Goal: Task Accomplishment & Management: Complete application form

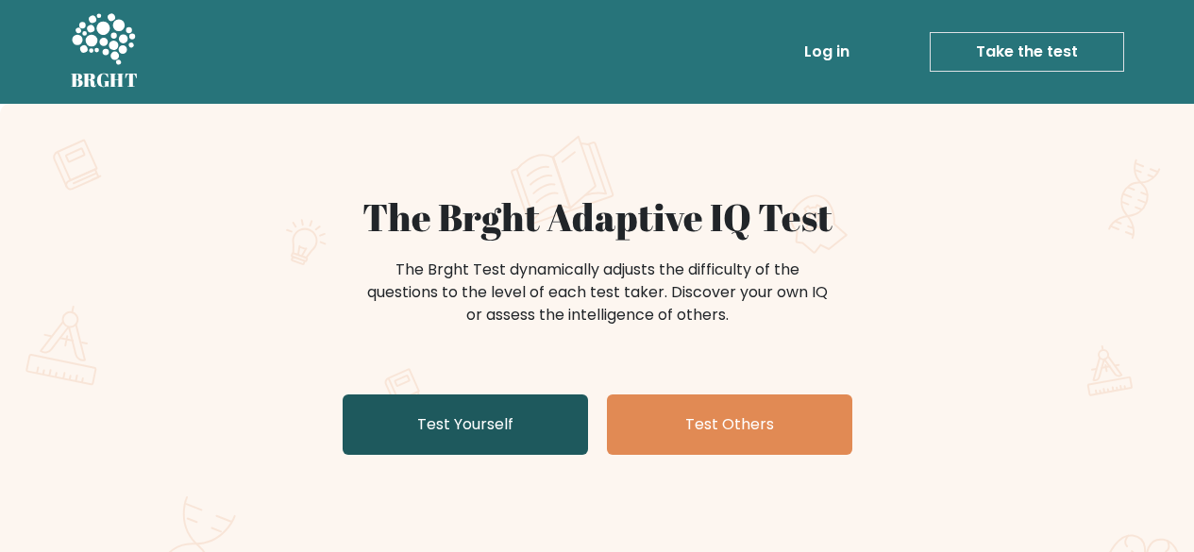
click at [428, 426] on link "Test Yourself" at bounding box center [465, 424] width 245 height 60
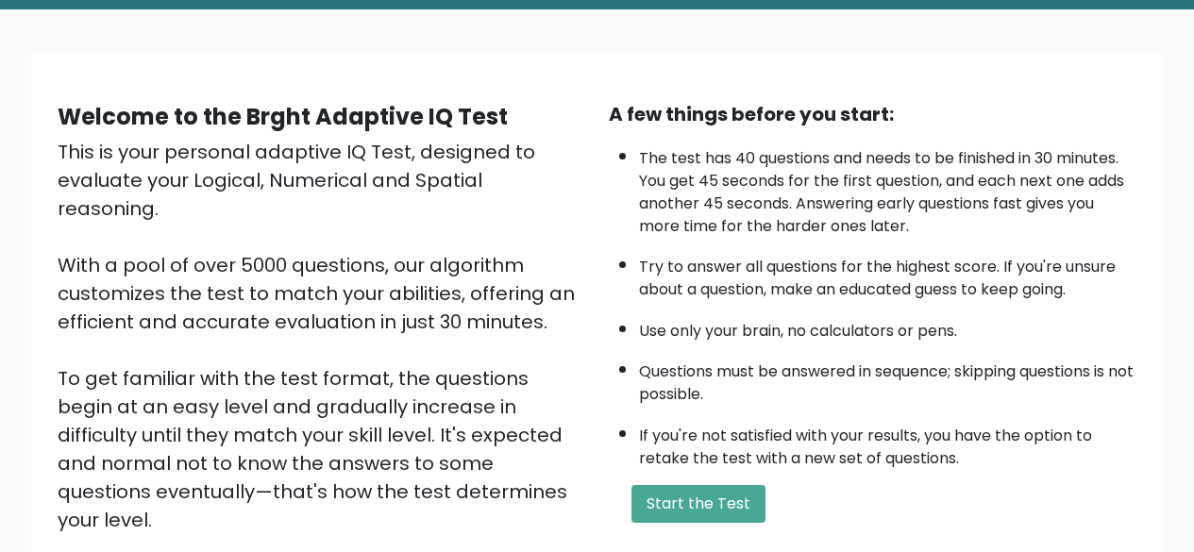
scroll to position [189, 0]
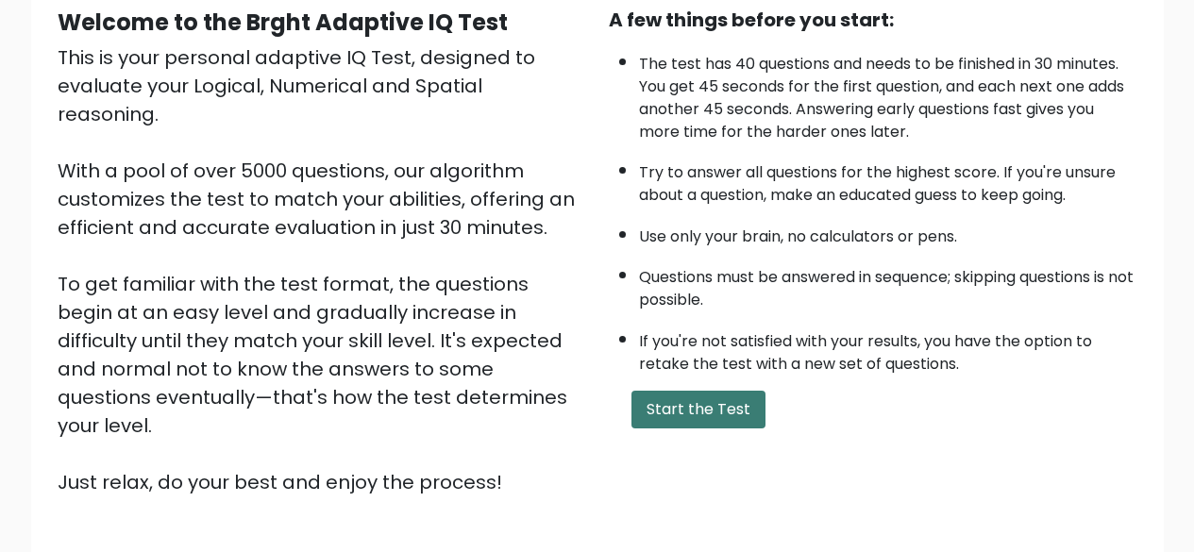
click at [736, 402] on button "Start the Test" at bounding box center [698, 410] width 134 height 38
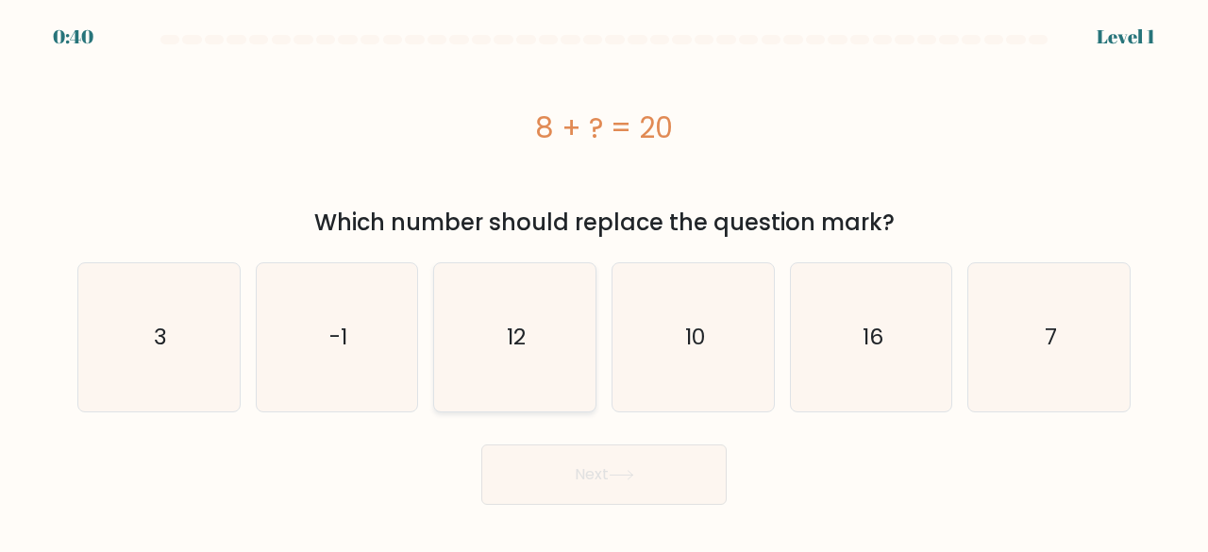
click at [514, 303] on icon "12" at bounding box center [515, 337] width 148 height 148
click at [604, 281] on input "c. 12" at bounding box center [604, 279] width 1 height 5
radio input "true"
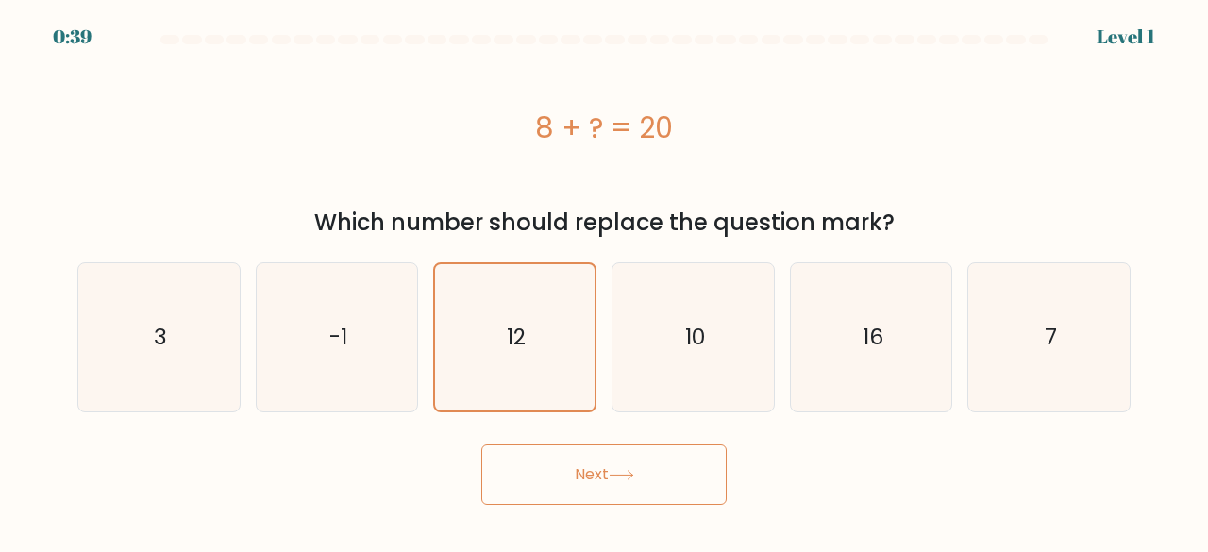
click at [570, 460] on button "Next" at bounding box center [603, 475] width 245 height 60
click at [573, 473] on button "Next" at bounding box center [603, 475] width 245 height 60
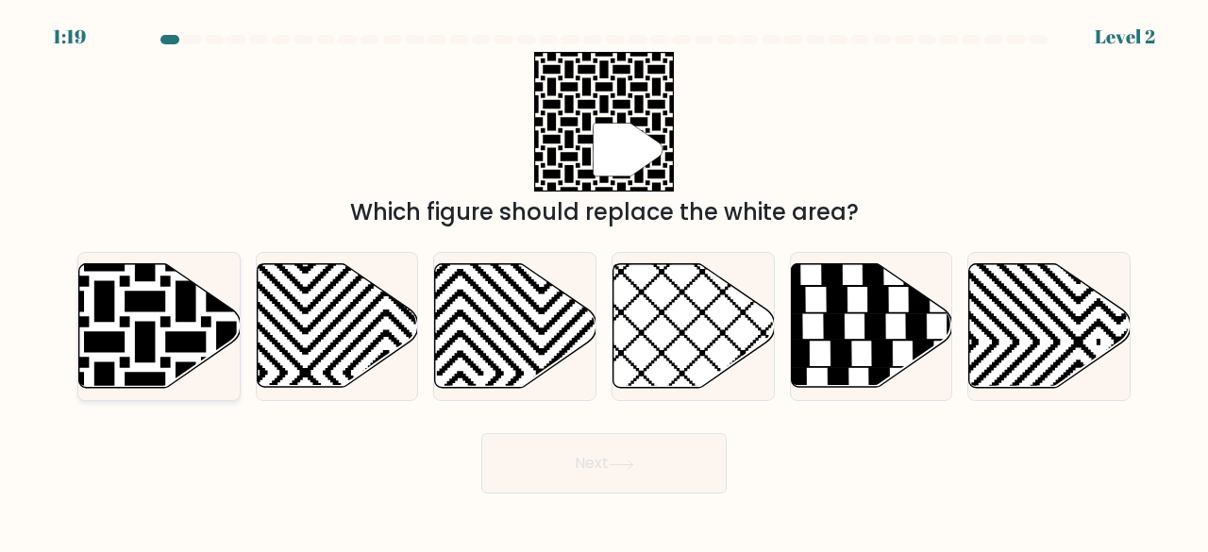
click at [193, 342] on icon at bounding box center [104, 261] width 325 height 325
click at [604, 281] on input "a." at bounding box center [604, 279] width 1 height 5
radio input "true"
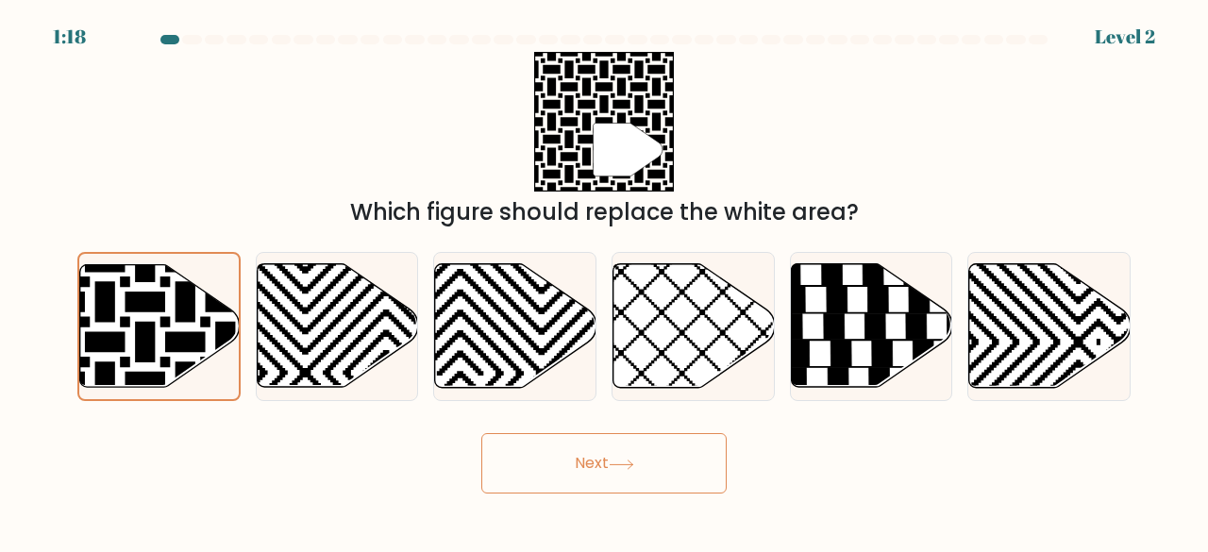
click at [582, 471] on button "Next" at bounding box center [603, 463] width 245 height 60
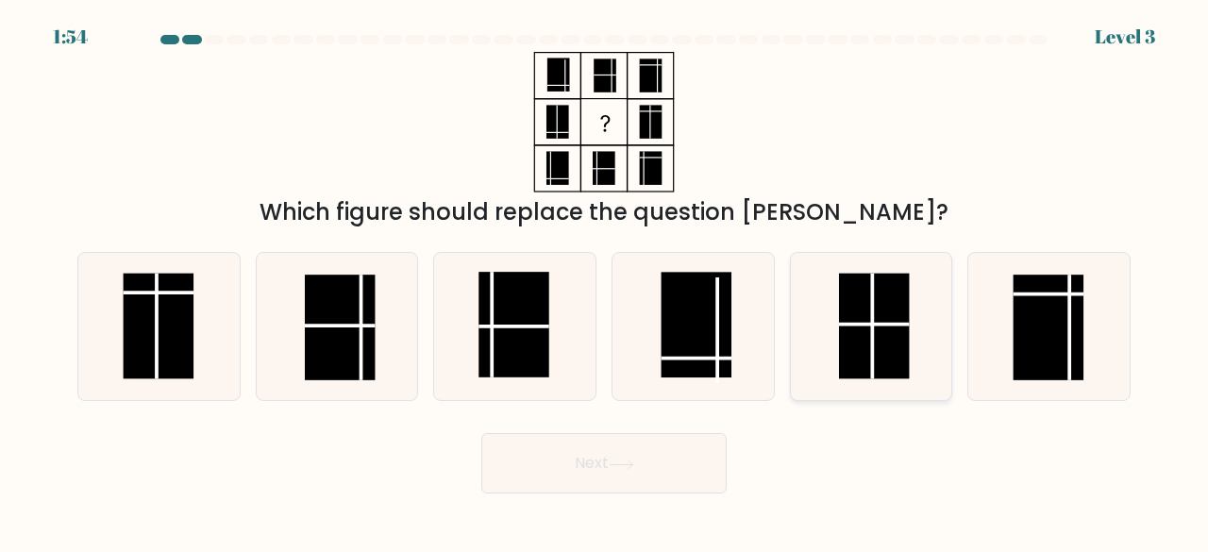
click at [876, 312] on rect at bounding box center [874, 327] width 71 height 106
click at [605, 281] on input "e." at bounding box center [604, 279] width 1 height 5
radio input "true"
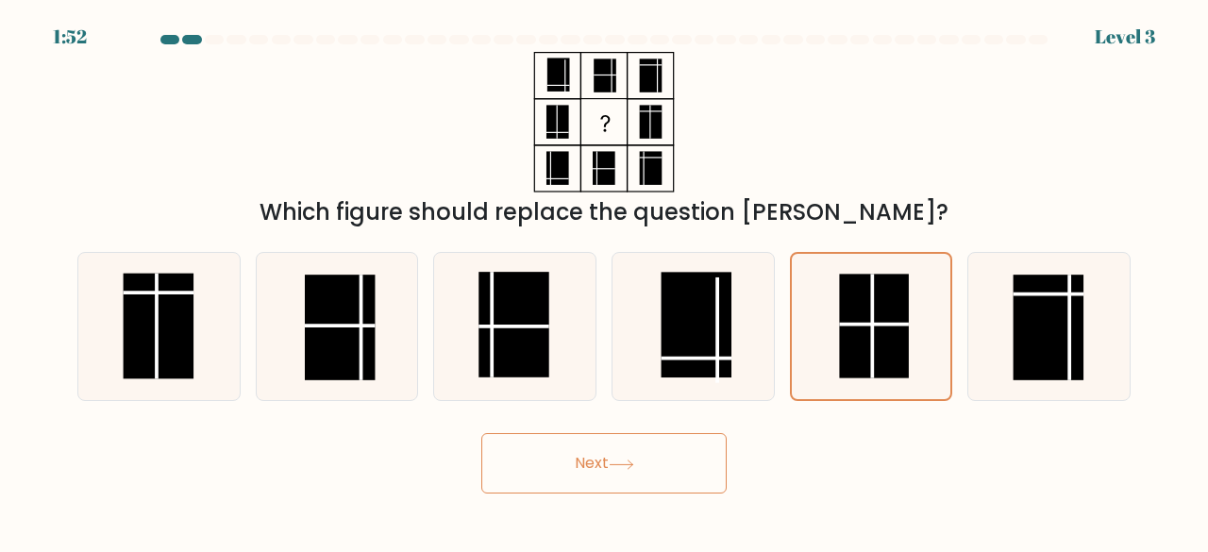
click at [504, 470] on button "Next" at bounding box center [603, 463] width 245 height 60
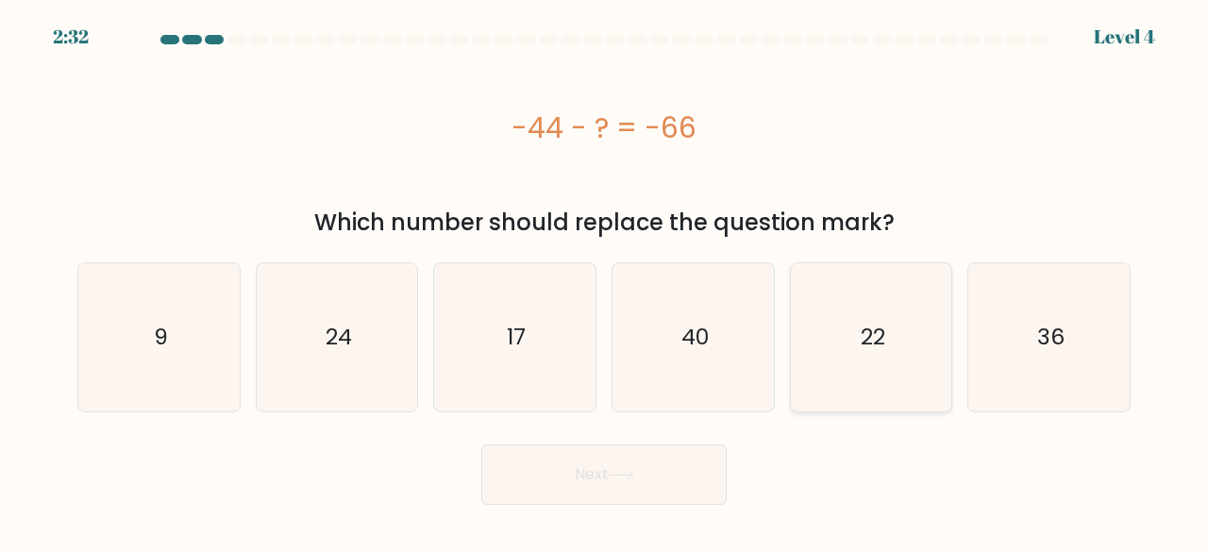
click at [846, 322] on icon "22" at bounding box center [871, 337] width 148 height 148
click at [605, 281] on input "e. 22" at bounding box center [604, 279] width 1 height 5
radio input "true"
click at [562, 464] on button "Next" at bounding box center [603, 475] width 245 height 60
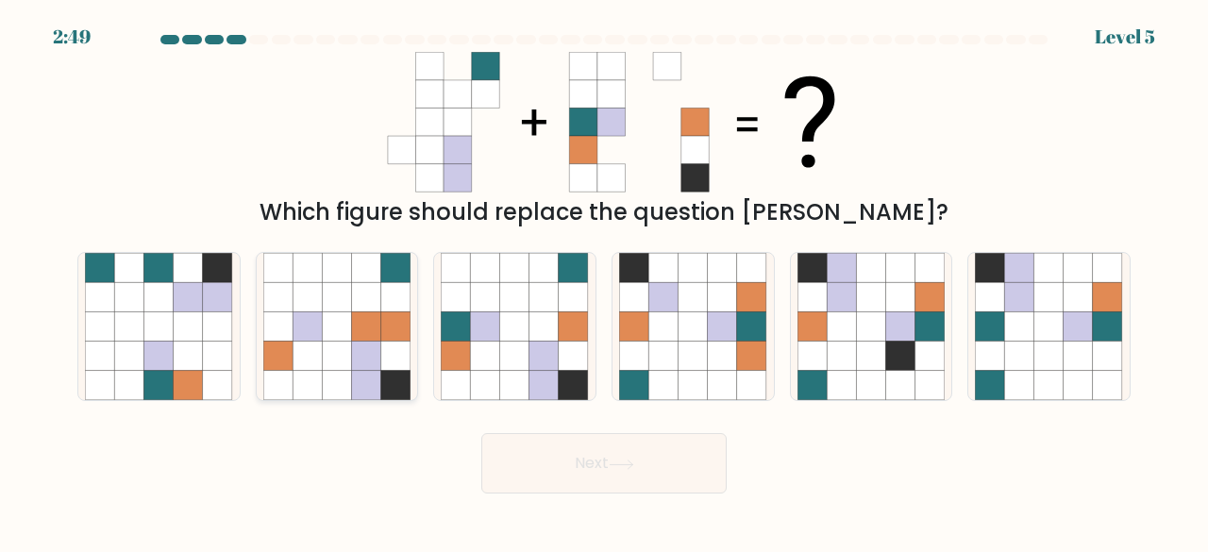
click at [336, 299] on icon at bounding box center [336, 296] width 29 height 29
click at [604, 281] on input "b." at bounding box center [604, 279] width 1 height 5
radio input "true"
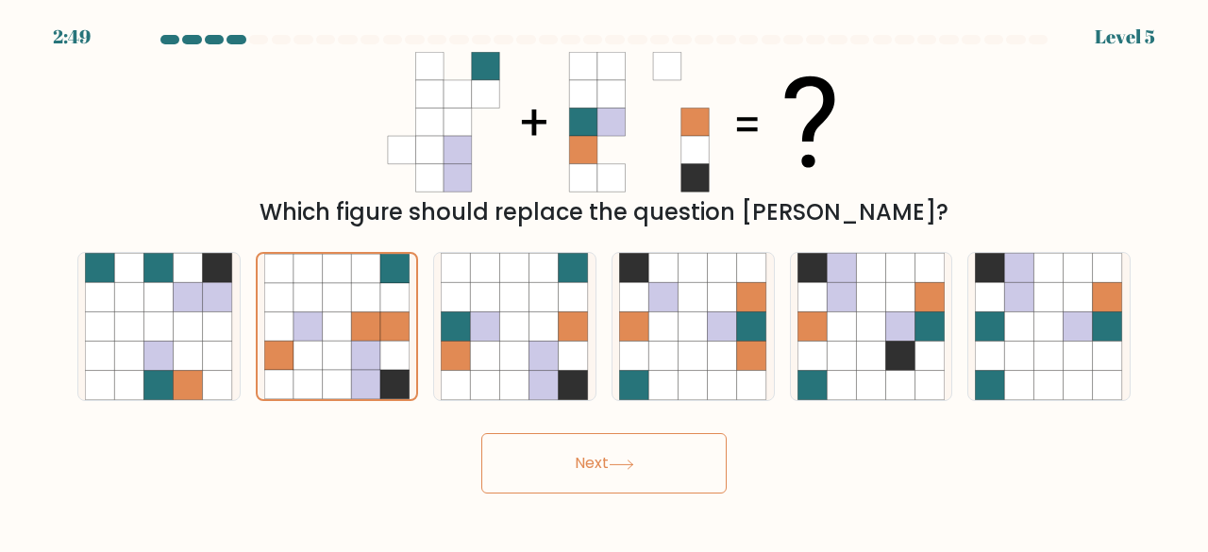
click at [673, 459] on button "Next" at bounding box center [603, 463] width 245 height 60
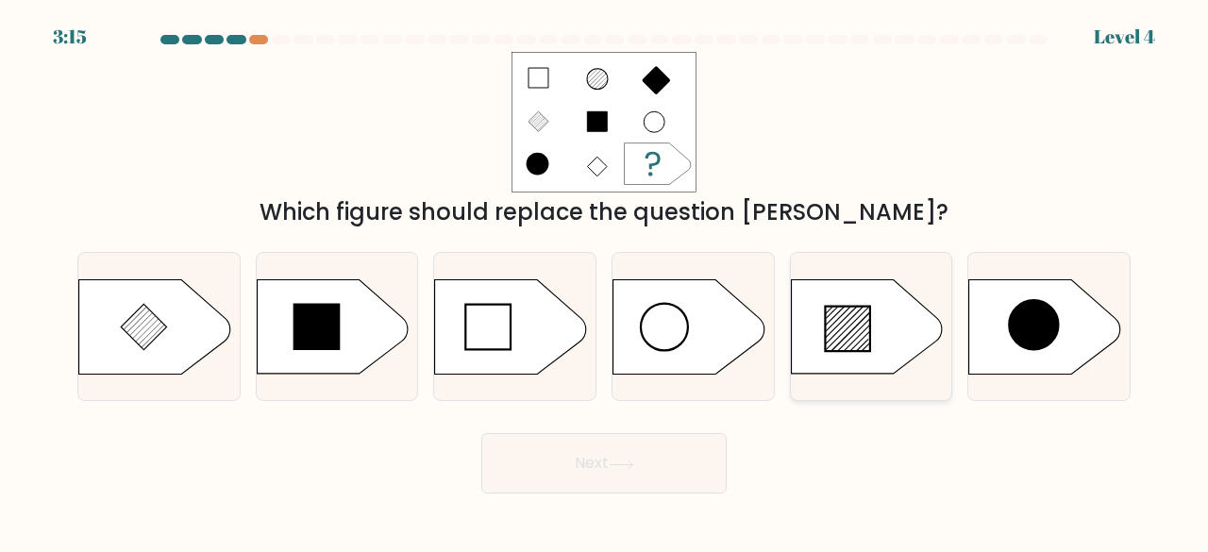
click at [846, 332] on icon at bounding box center [847, 329] width 45 height 45
click at [605, 281] on input "e." at bounding box center [604, 279] width 1 height 5
radio input "true"
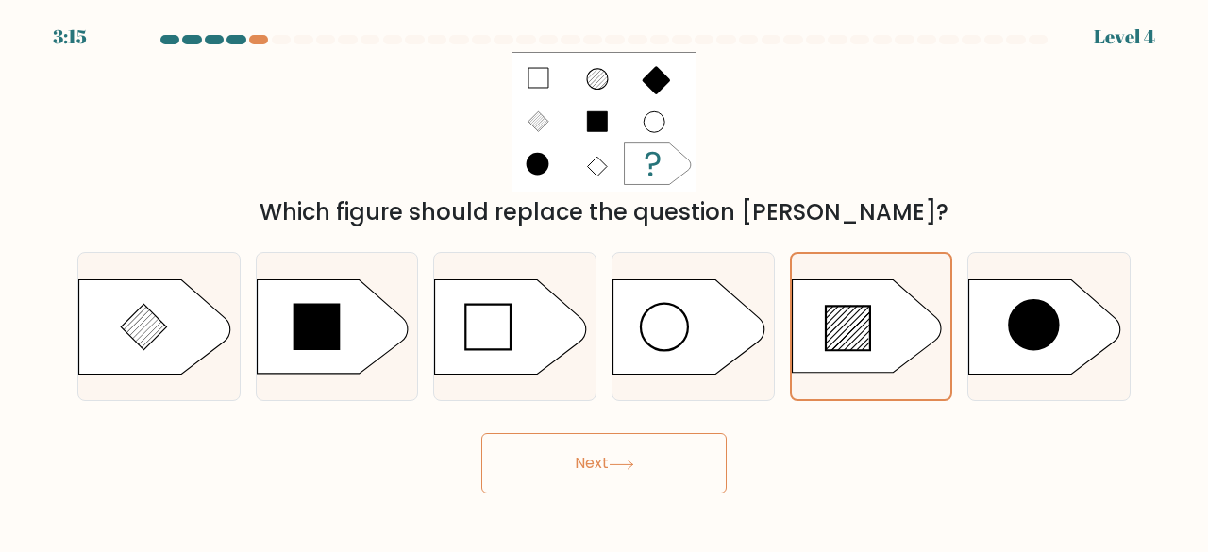
click at [629, 450] on button "Next" at bounding box center [603, 463] width 245 height 60
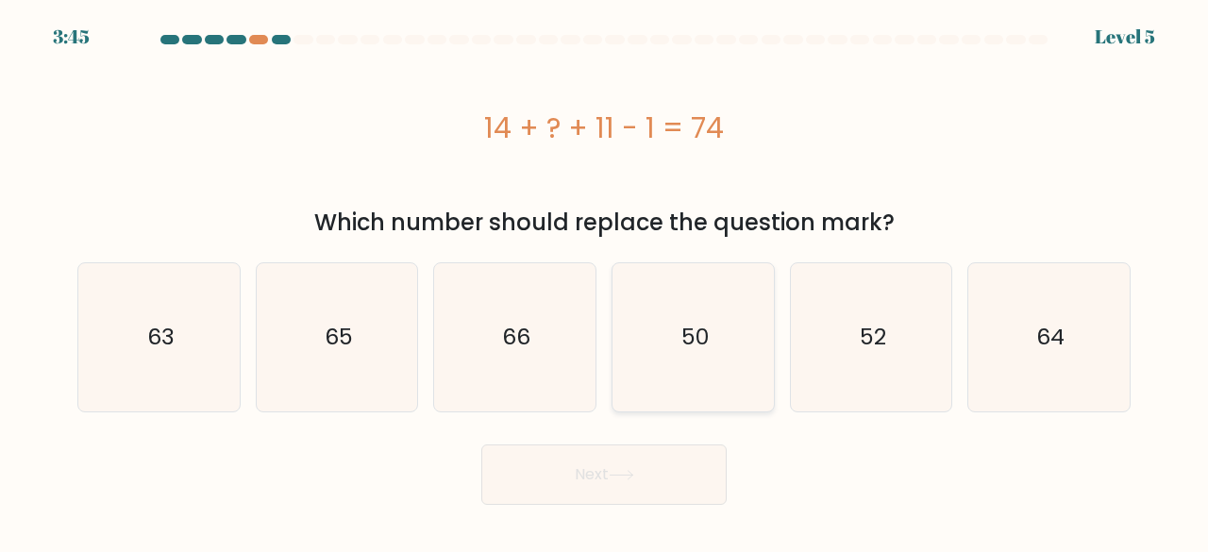
click at [757, 387] on icon "50" at bounding box center [693, 337] width 148 height 148
click at [605, 281] on input "d. 50" at bounding box center [604, 279] width 1 height 5
radio input "true"
click at [694, 464] on button "Next" at bounding box center [603, 475] width 245 height 60
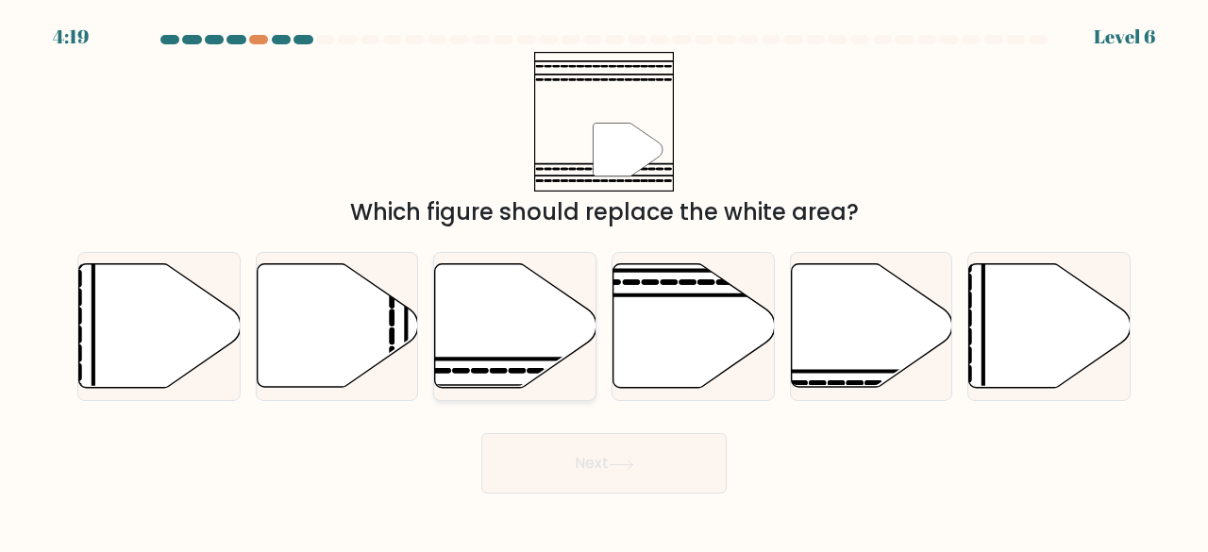
click at [551, 323] on icon at bounding box center [515, 326] width 161 height 124
click at [604, 281] on input "c." at bounding box center [604, 279] width 1 height 5
radio input "true"
click at [579, 475] on button "Next" at bounding box center [603, 463] width 245 height 60
